Goal: Information Seeking & Learning: Learn about a topic

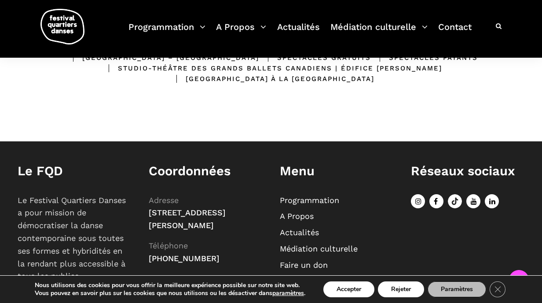
scroll to position [342, 0]
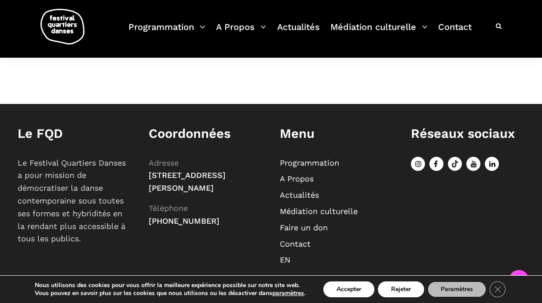
click at [314, 158] on link "Programmation" at bounding box center [309, 162] width 59 height 9
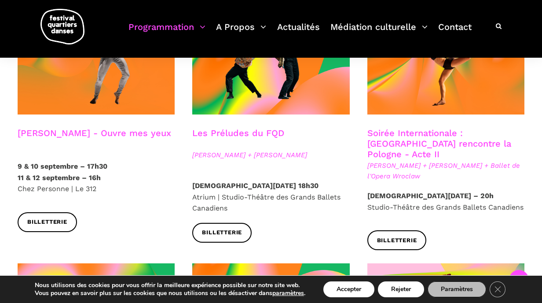
scroll to position [788, 0]
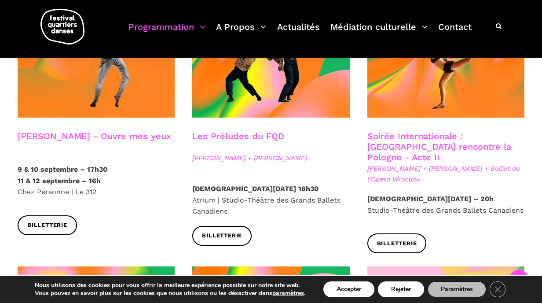
click at [392, 131] on link "Soirée Internationale : [GEOGRAPHIC_DATA] rencontre la Pologne - Acte II" at bounding box center [439, 147] width 144 height 32
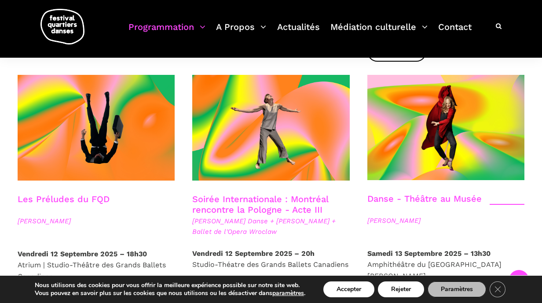
scroll to position [980, 0]
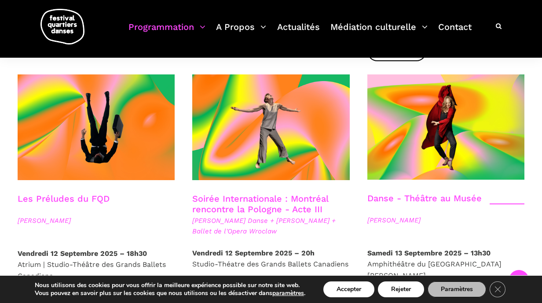
click at [416, 193] on link "Danse - Théâtre au Musée" at bounding box center [424, 198] width 114 height 11
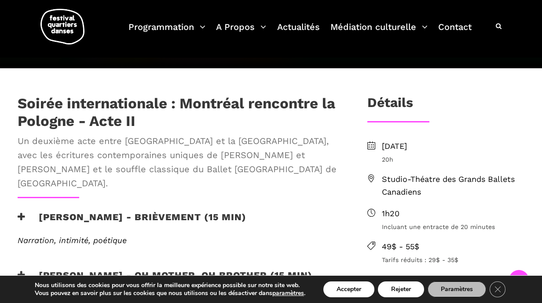
scroll to position [227, 0]
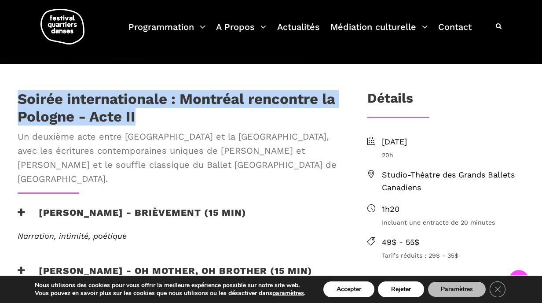
drag, startPoint x: 142, startPoint y: 118, endPoint x: 15, endPoint y: 101, distance: 127.9
click at [15, 101] on div "Soirée internationale : Montréal rencontre la Pologne - Acte II Un deuxième act…" at bounding box center [178, 141] width 339 height 102
copy h1 "Soirée internationale : Montréal rencontre la Pologne - Acte II"
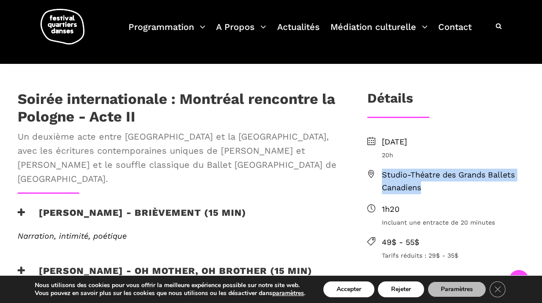
drag, startPoint x: 436, startPoint y: 192, endPoint x: 383, endPoint y: 173, distance: 56.5
click at [383, 173] on span "Studio-Théatre des Grands Ballets Canadiens" at bounding box center [453, 181] width 143 height 26
copy span "Studio-Théatre des Grands Ballets Canadiens"
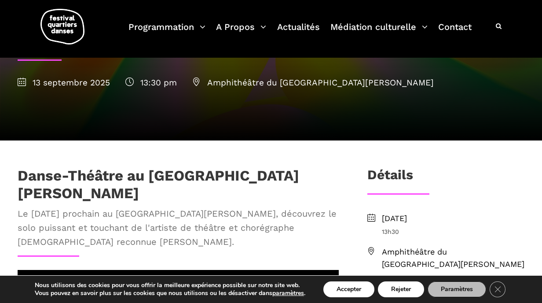
scroll to position [104, 0]
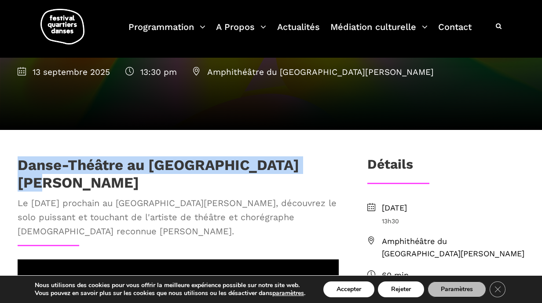
drag, startPoint x: 19, startPoint y: 164, endPoint x: 323, endPoint y: 165, distance: 304.4
click at [323, 165] on div "Danse-Théâtre au Musée McCord Stewart" at bounding box center [178, 173] width 321 height 35
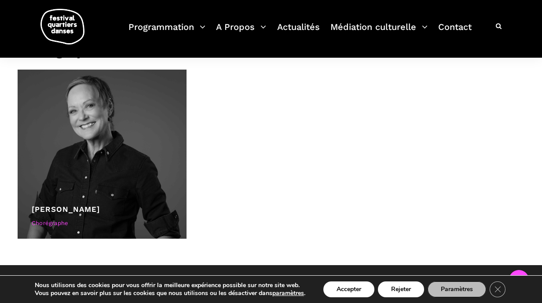
scroll to position [557, 0]
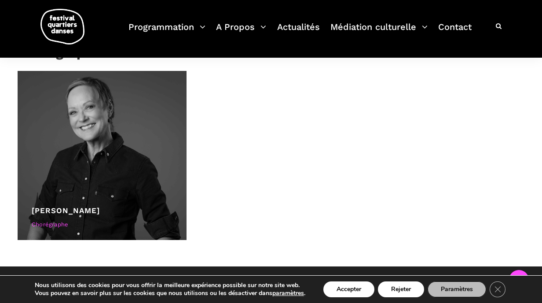
copy h1 "Danse-Théâtre au Musée McCord Stewart"
